Goal: Task Accomplishment & Management: Use online tool/utility

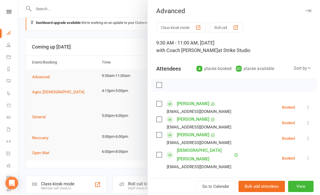
click at [34, 114] on div at bounding box center [168, 97] width 301 height 195
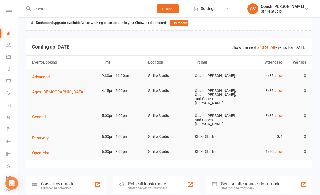
click at [31, 111] on div at bounding box center [168, 97] width 301 height 195
click at [32, 114] on span "General" at bounding box center [39, 116] width 14 height 5
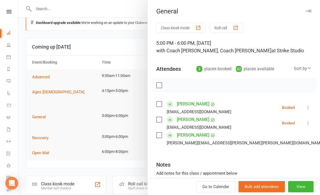
click at [195, 104] on link "Robert Paoletti" at bounding box center [193, 104] width 32 height 9
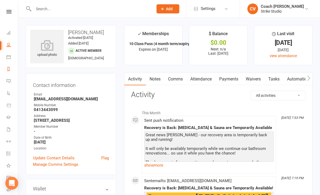
click at [9, 72] on link "Reports" at bounding box center [12, 69] width 12 height 12
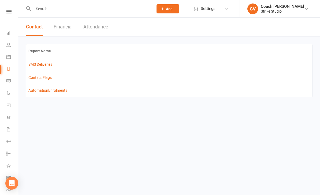
click at [5, 59] on li "Calendar" at bounding box center [9, 57] width 18 height 12
click at [7, 54] on link "Calendar" at bounding box center [12, 57] width 12 height 12
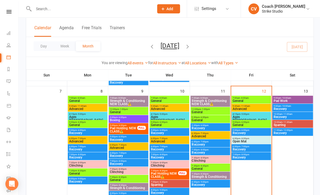
scroll to position [149, 0]
click at [249, 124] on span "General" at bounding box center [249, 124] width 37 height 3
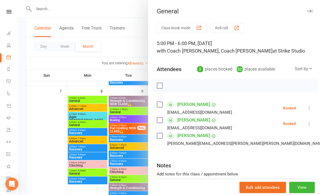
click at [49, 115] on div at bounding box center [168, 97] width 301 height 195
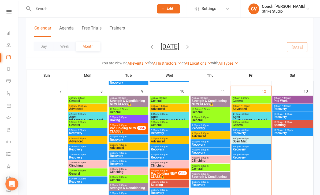
click at [254, 143] on div "6:00pm - 7:00pm Recovery" at bounding box center [249, 147] width 39 height 8
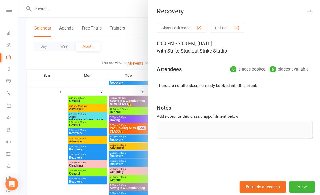
click at [46, 107] on div at bounding box center [168, 97] width 301 height 195
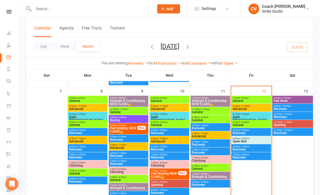
click at [246, 139] on span "Open Mat" at bounding box center [249, 140] width 37 height 3
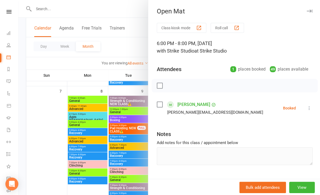
click at [31, 107] on div at bounding box center [168, 97] width 301 height 195
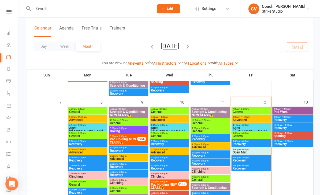
scroll to position [127, 0]
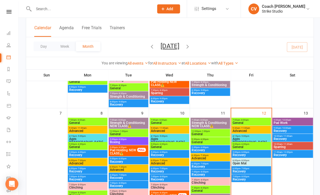
click at [287, 120] on span "- 10:00am" at bounding box center [285, 119] width 10 height 2
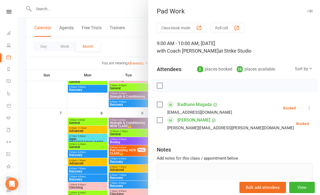
click at [44, 114] on div at bounding box center [168, 97] width 301 height 195
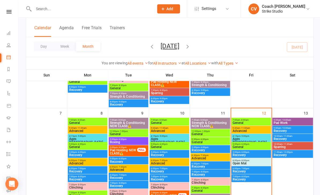
click at [243, 122] on span "General" at bounding box center [249, 121] width 37 height 3
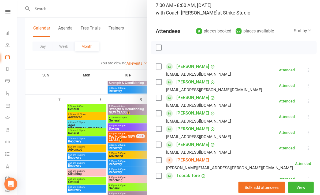
scroll to position [37, 0]
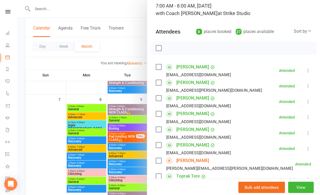
click at [39, 155] on div at bounding box center [168, 97] width 301 height 195
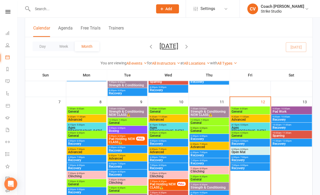
click at [252, 120] on div "9:30am - 11:00am Advanced" at bounding box center [249, 118] width 39 height 8
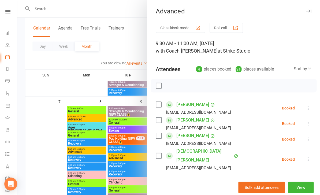
scroll to position [0, 0]
click at [184, 31] on button "Class kiosk mode" at bounding box center [180, 28] width 49 height 10
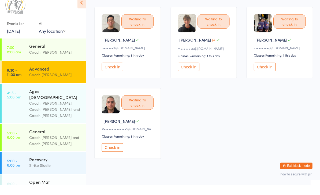
scroll to position [49, 0]
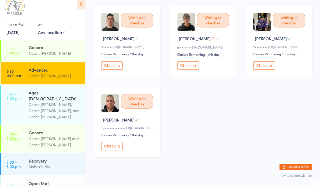
click at [118, 151] on button "Check in" at bounding box center [111, 154] width 21 height 8
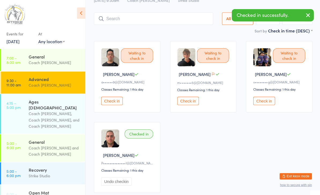
scroll to position [23, 0]
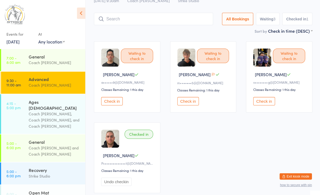
click at [184, 100] on button "Check in" at bounding box center [187, 100] width 21 height 8
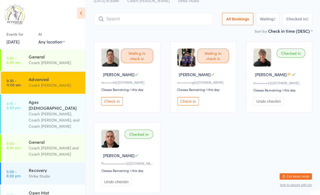
click at [111, 103] on button "Check in" at bounding box center [111, 100] width 21 height 8
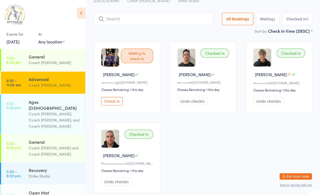
click at [164, 19] on input "search" at bounding box center [153, 19] width 119 height 12
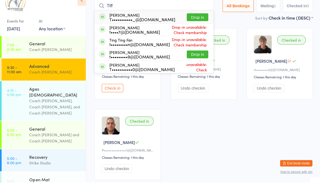
type input "Tiff"
click at [198, 26] on button "Drop in" at bounding box center [196, 30] width 21 height 8
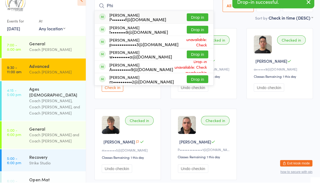
type input "Phi"
click at [196, 26] on button "Drop in" at bounding box center [196, 30] width 21 height 8
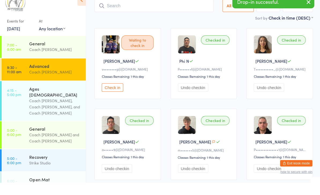
click at [110, 84] on div "Waiting to check in [PERSON_NAME] P v••••••••g@[DOMAIN_NAME] Classes Remaining:…" at bounding box center [127, 76] width 66 height 70
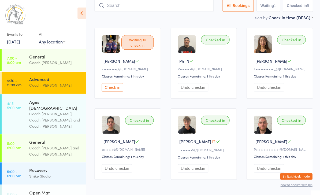
click at [116, 84] on div "Waiting to check in [PERSON_NAME] P v••••••••g@[DOMAIN_NAME] Classes Remaining:…" at bounding box center [127, 63] width 66 height 70
click at [114, 91] on button "Check in" at bounding box center [111, 87] width 21 height 8
click at [118, 85] on button "Check in" at bounding box center [111, 87] width 21 height 8
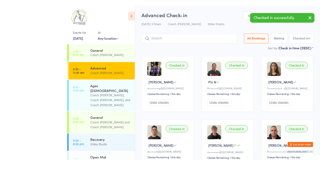
scroll to position [17, 0]
